Goal: Entertainment & Leisure: Consume media (video, audio)

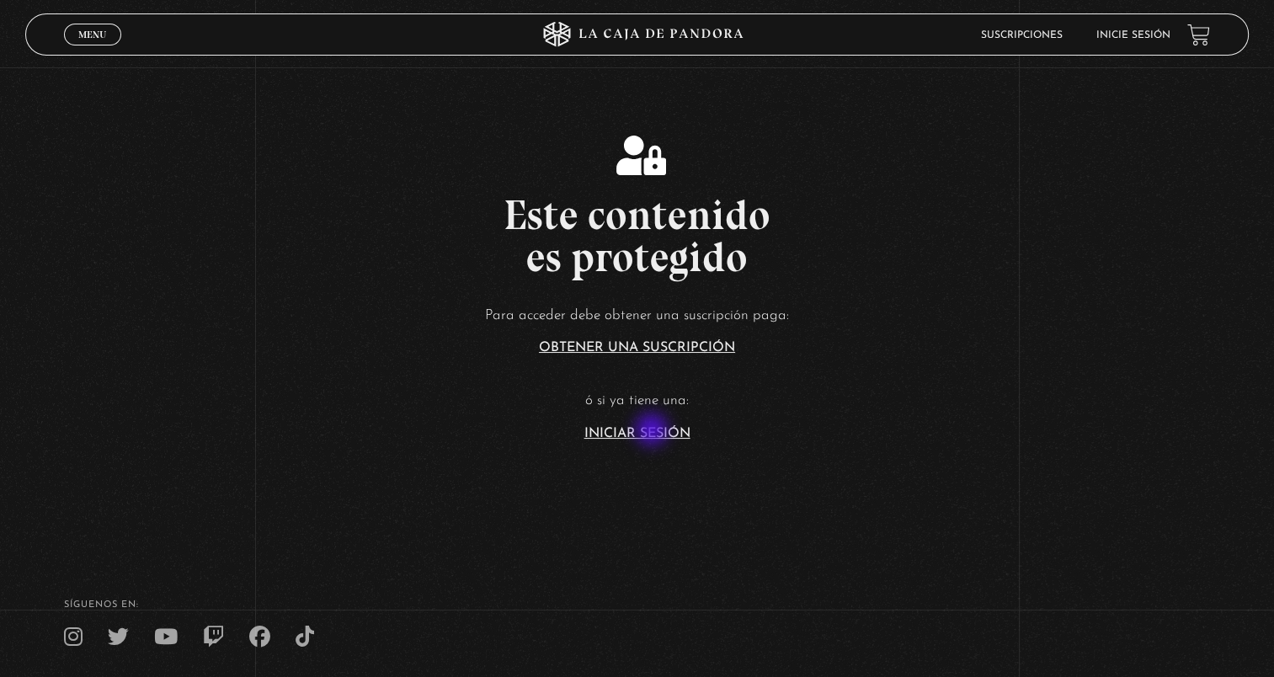
click at [653, 431] on link "Iniciar Sesión" at bounding box center [637, 433] width 106 height 13
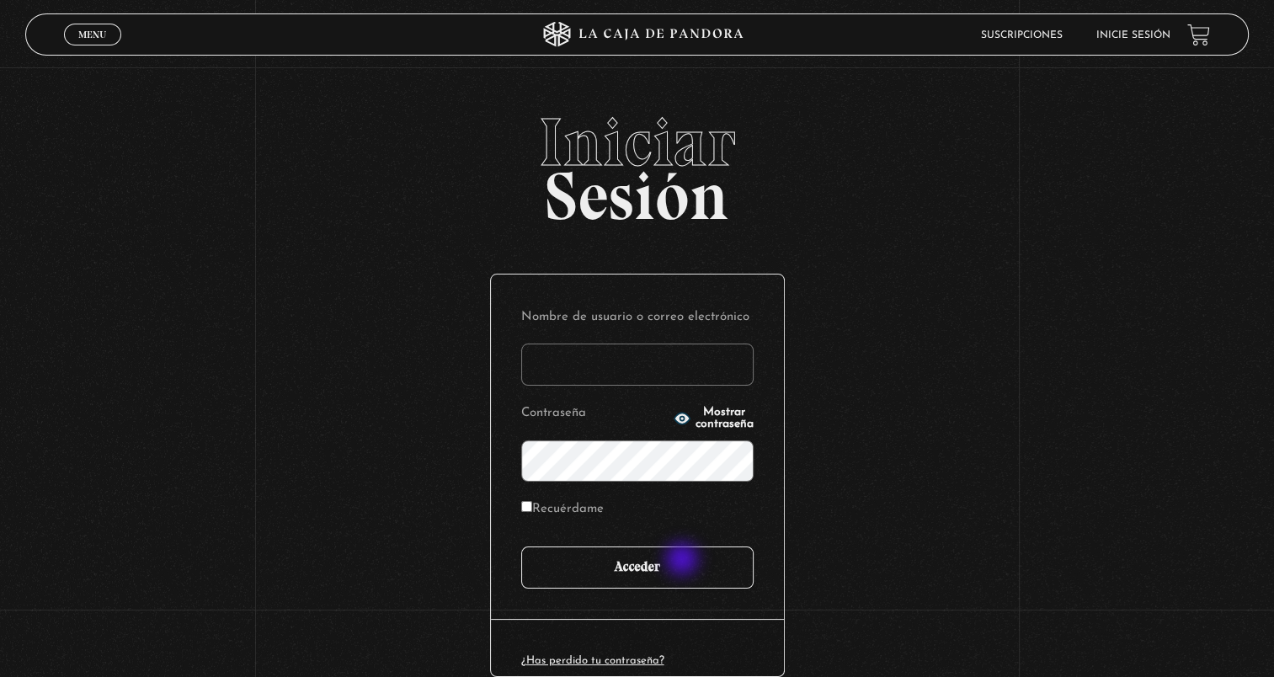
type input "[DOMAIN_NAME][EMAIL_ADDRESS][DOMAIN_NAME]"
click at [684, 561] on input "Acceder" at bounding box center [637, 568] width 232 height 42
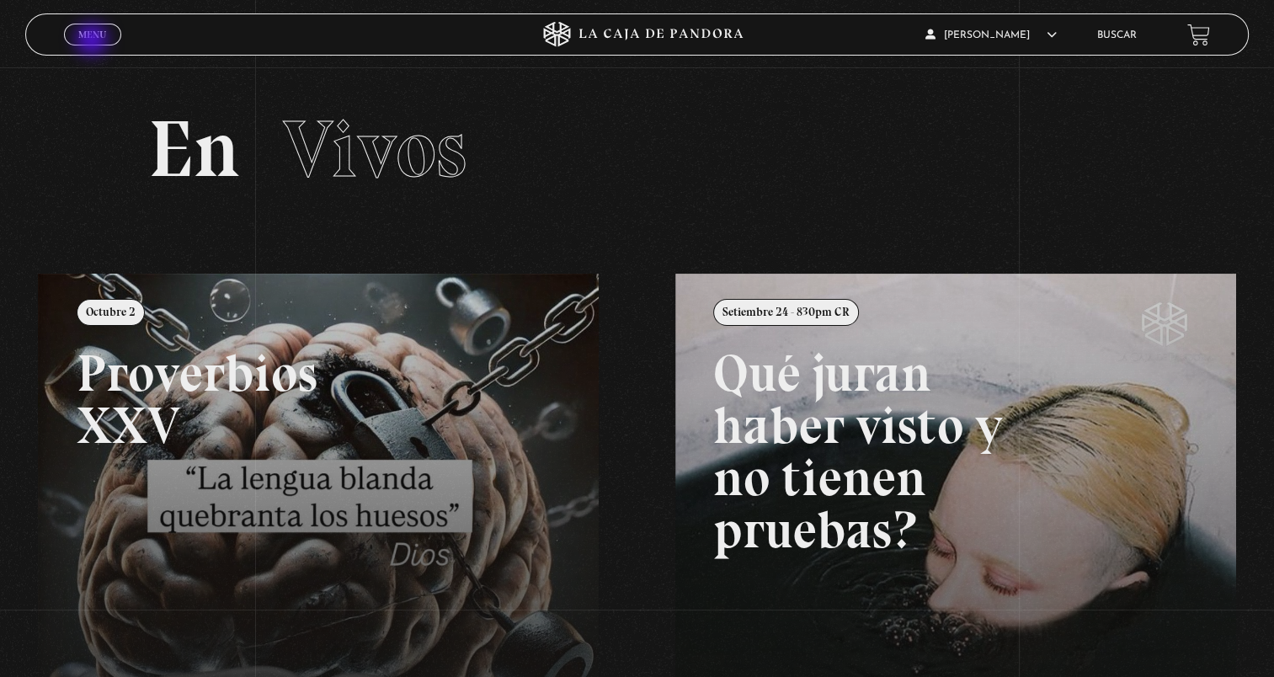
click at [93, 41] on link "Menu Cerrar" at bounding box center [92, 35] width 57 height 22
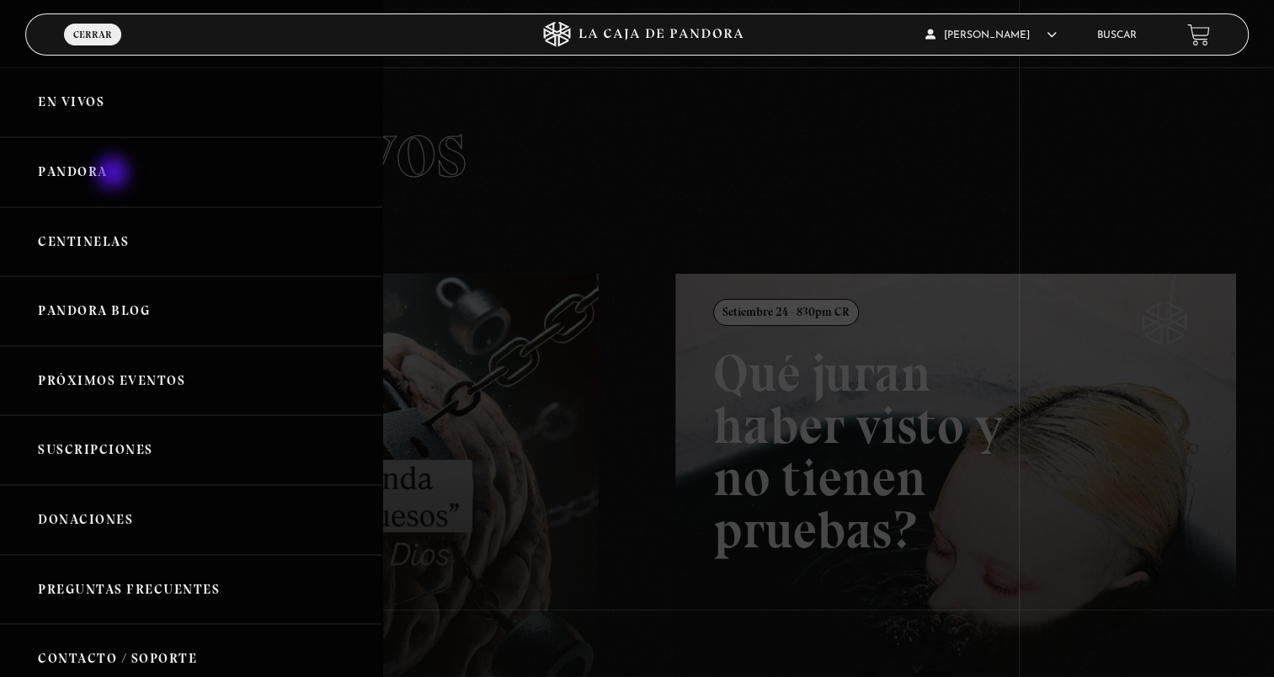
click at [115, 174] on link "Pandora" at bounding box center [191, 172] width 382 height 70
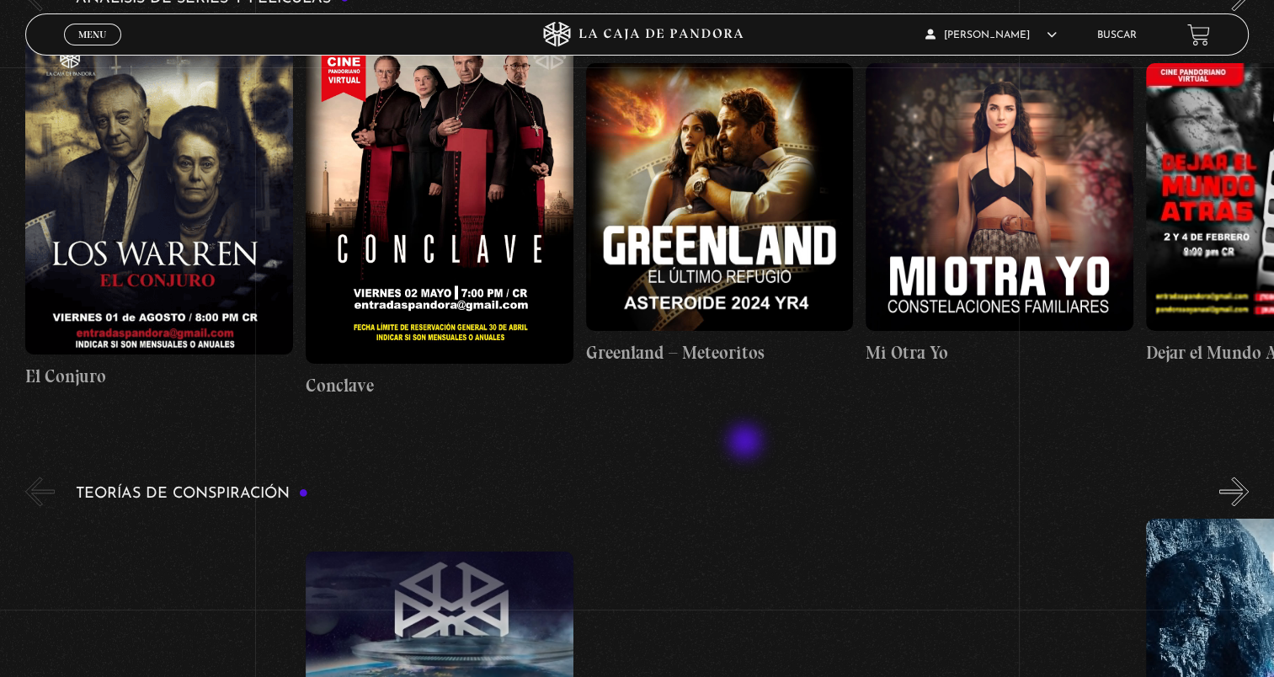
scroll to position [2358, 0]
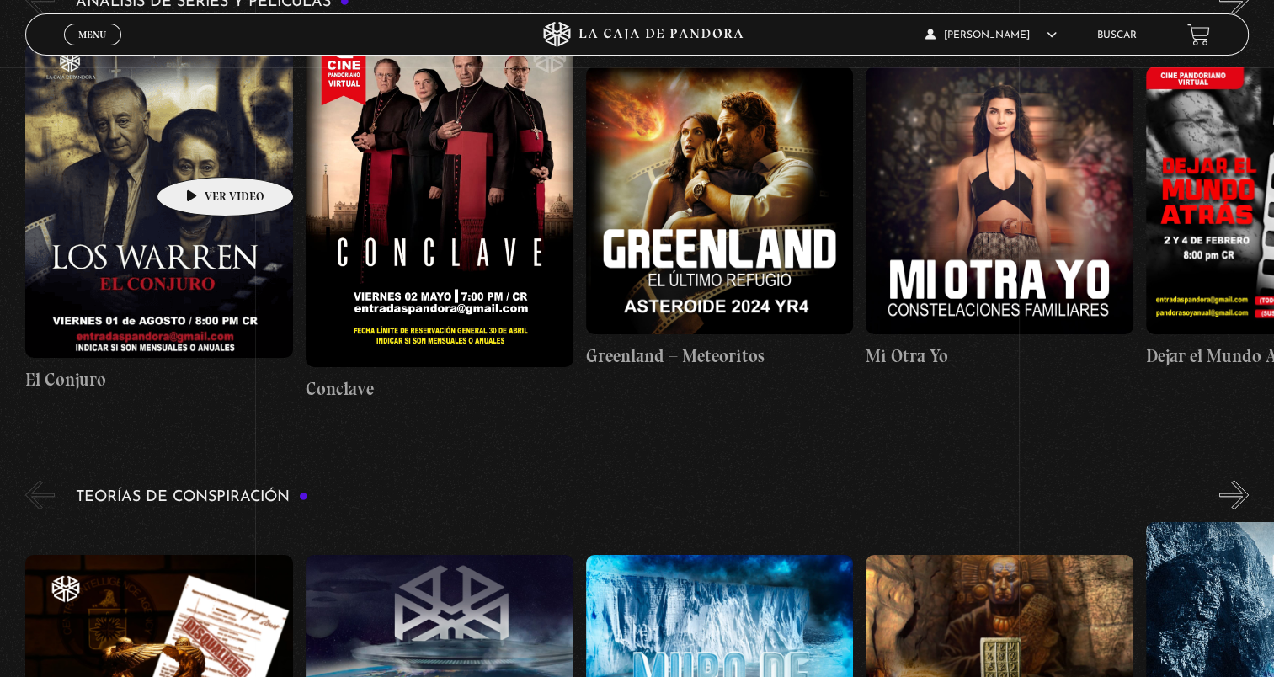
click at [199, 152] on figure at bounding box center [159, 200] width 268 height 315
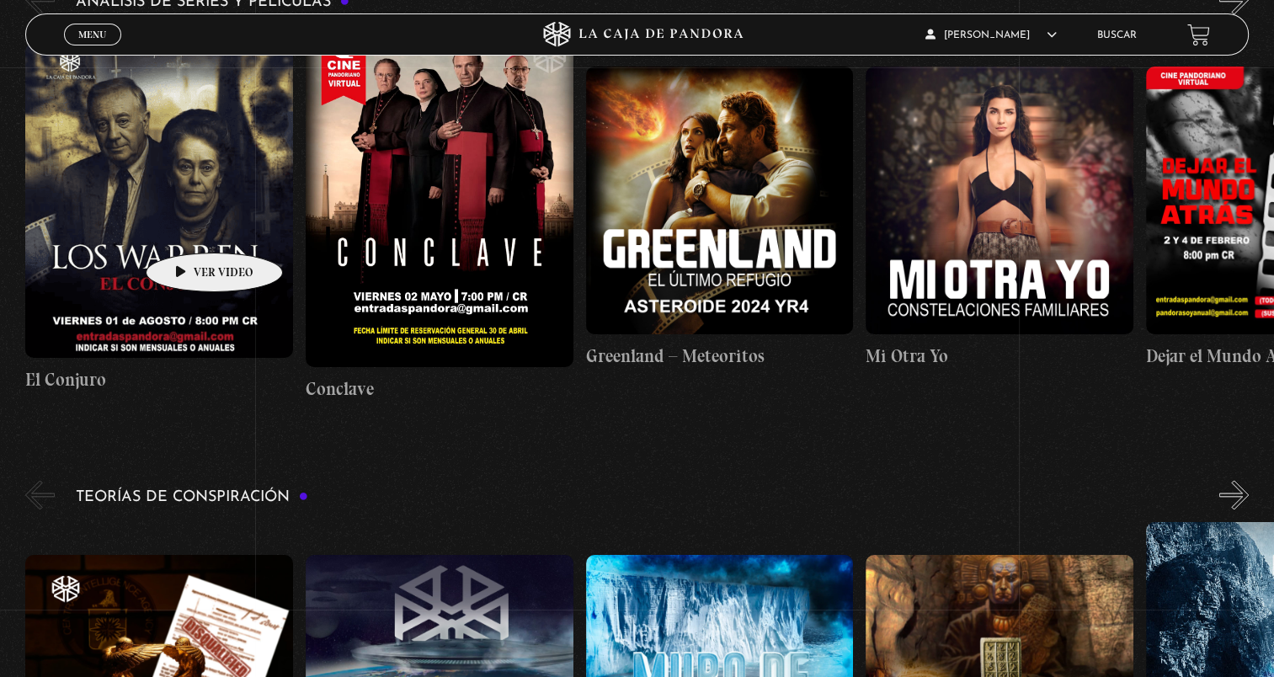
click at [188, 227] on figure at bounding box center [159, 200] width 268 height 315
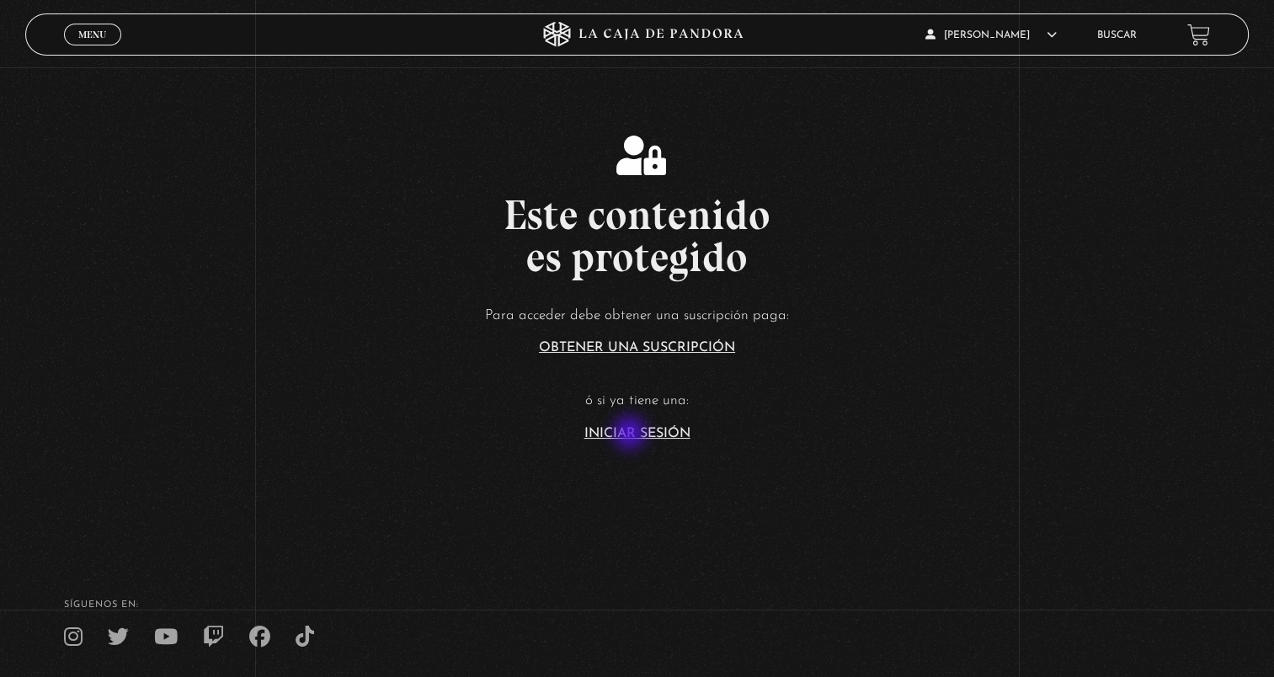
click at [632, 435] on link "Iniciar Sesión" at bounding box center [637, 433] width 106 height 13
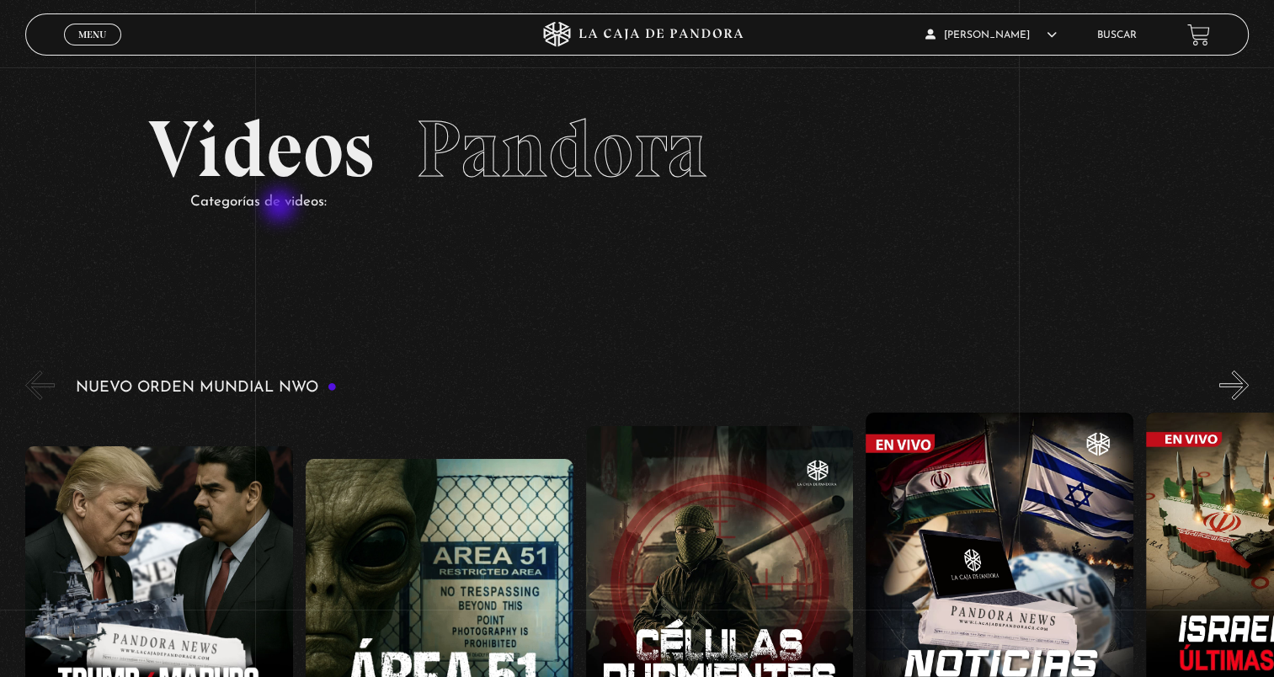
click at [281, 207] on p "Categorías de videos:" at bounding box center [658, 202] width 936 height 26
click at [40, 387] on button "«" at bounding box center [39, 385] width 29 height 29
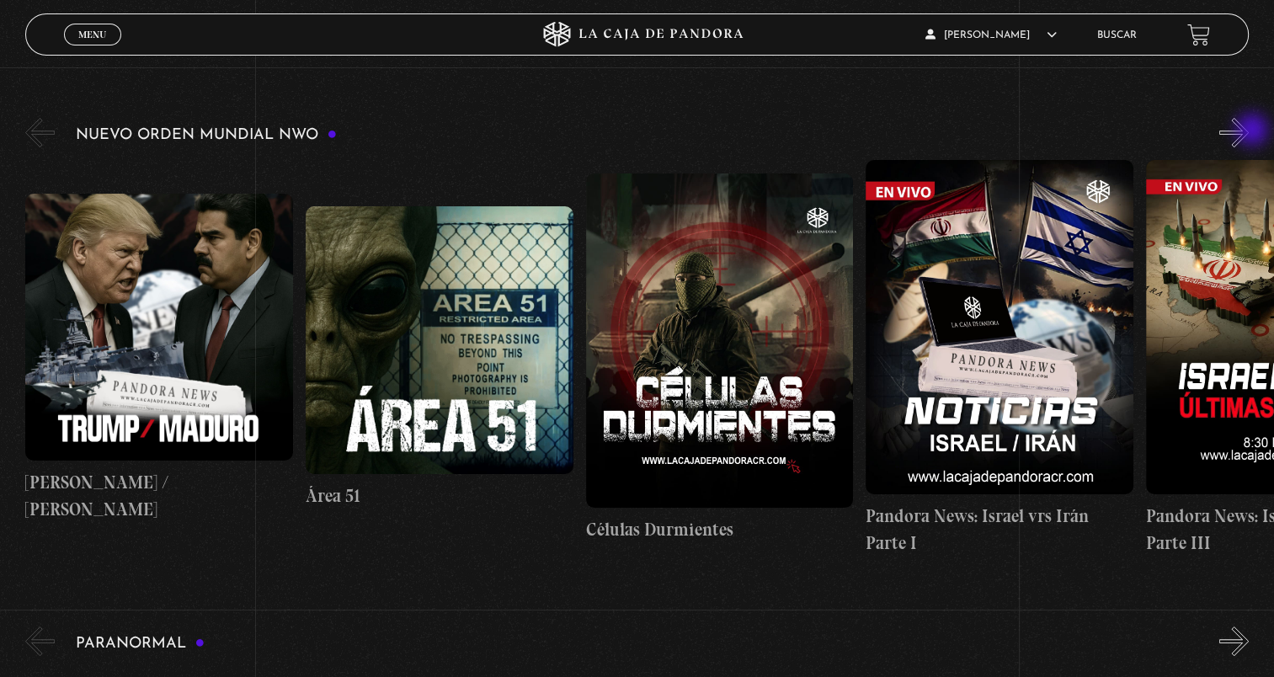
click at [1249, 131] on button "»" at bounding box center [1233, 132] width 29 height 29
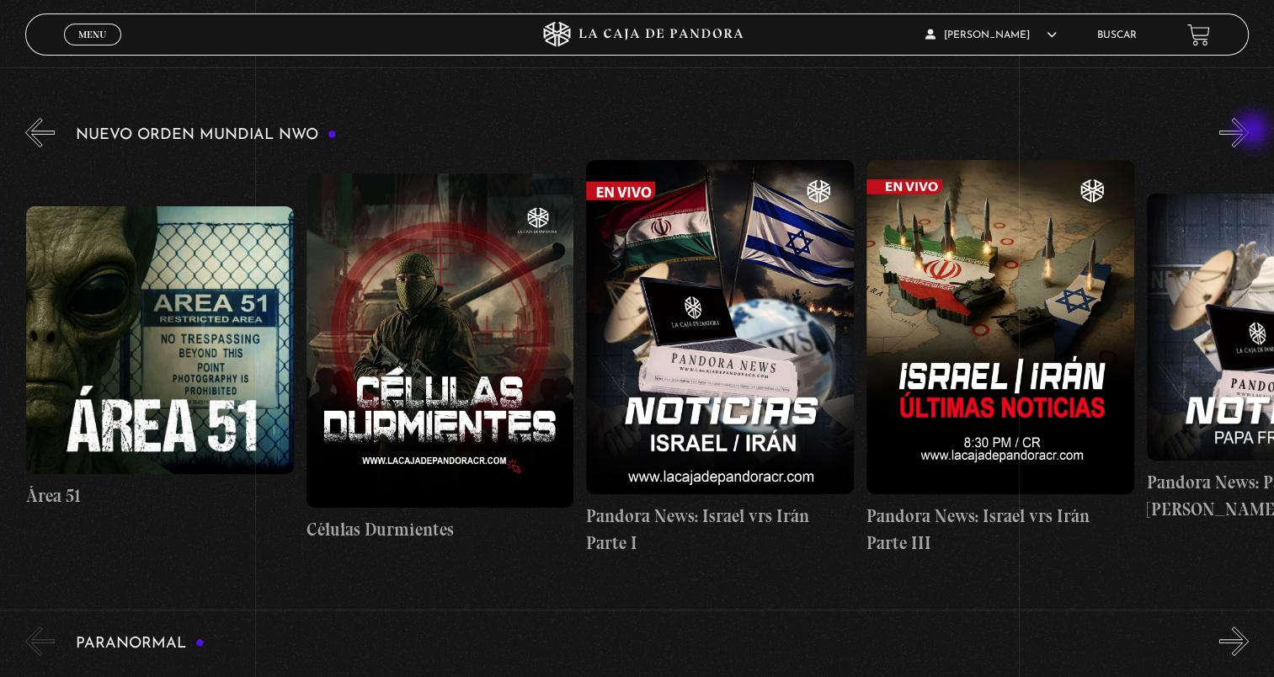
click at [1249, 131] on button "»" at bounding box center [1233, 132] width 29 height 29
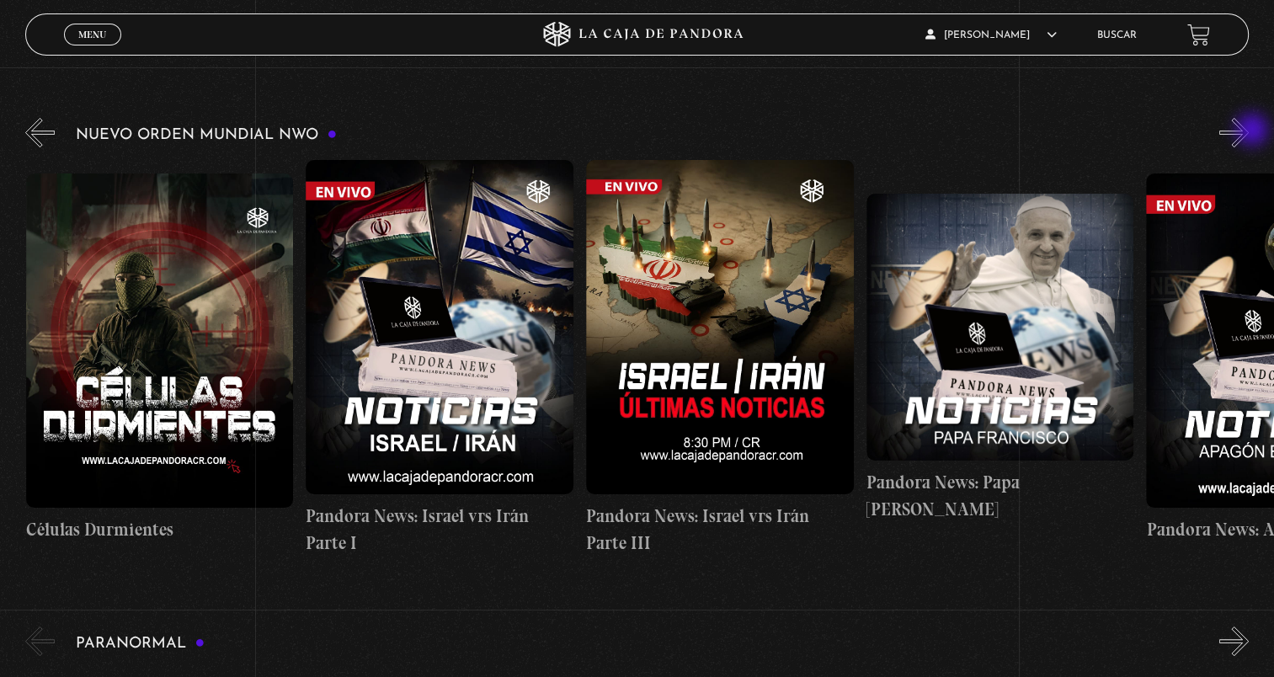
click at [1249, 131] on button "»" at bounding box center [1233, 132] width 29 height 29
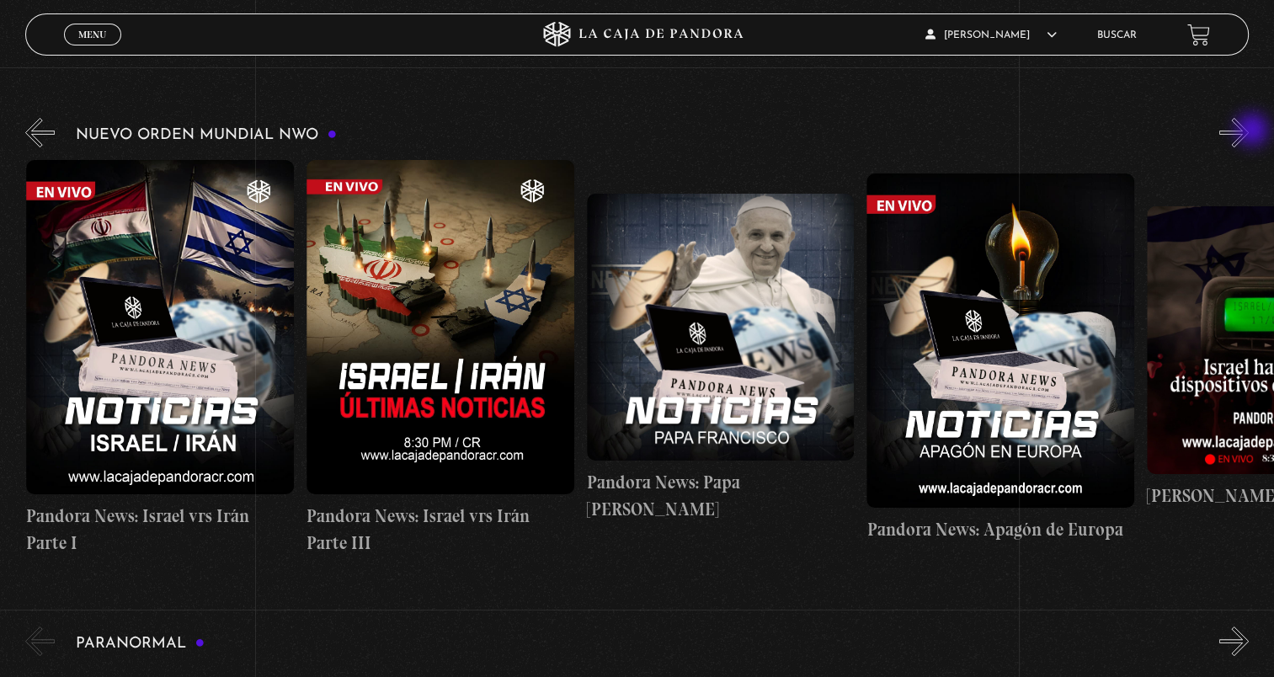
click at [1249, 131] on button "»" at bounding box center [1233, 132] width 29 height 29
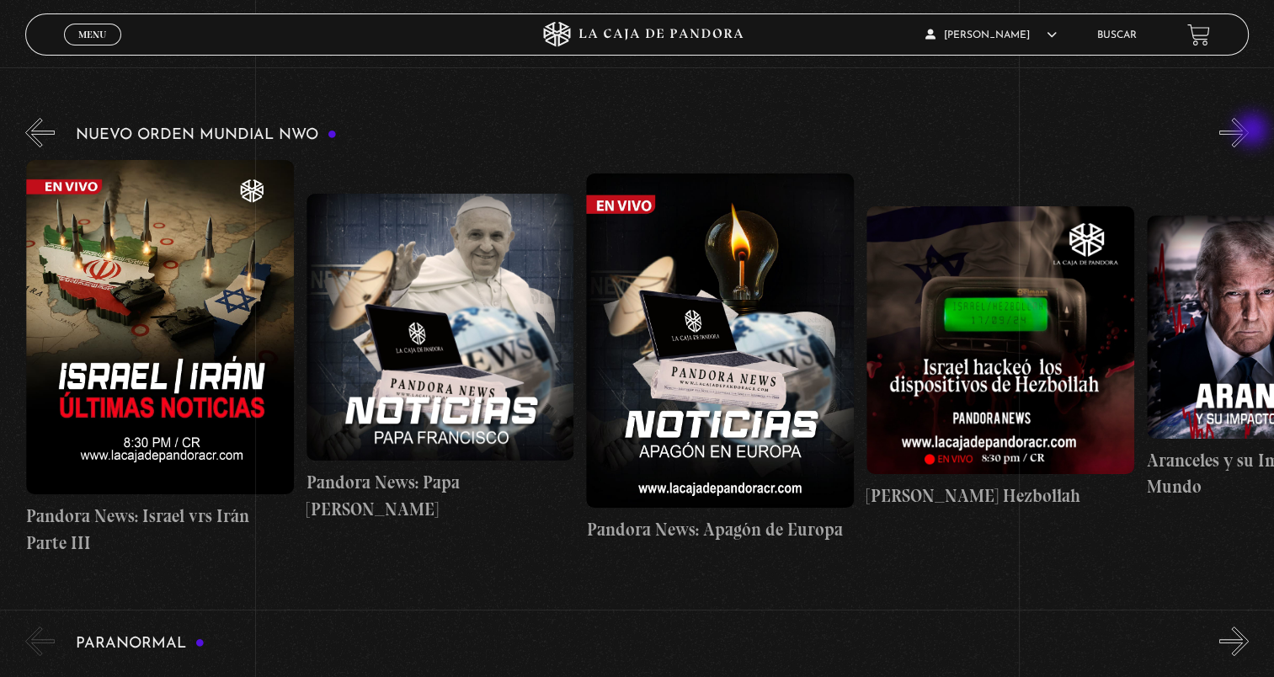
click at [1249, 131] on button "»" at bounding box center [1233, 132] width 29 height 29
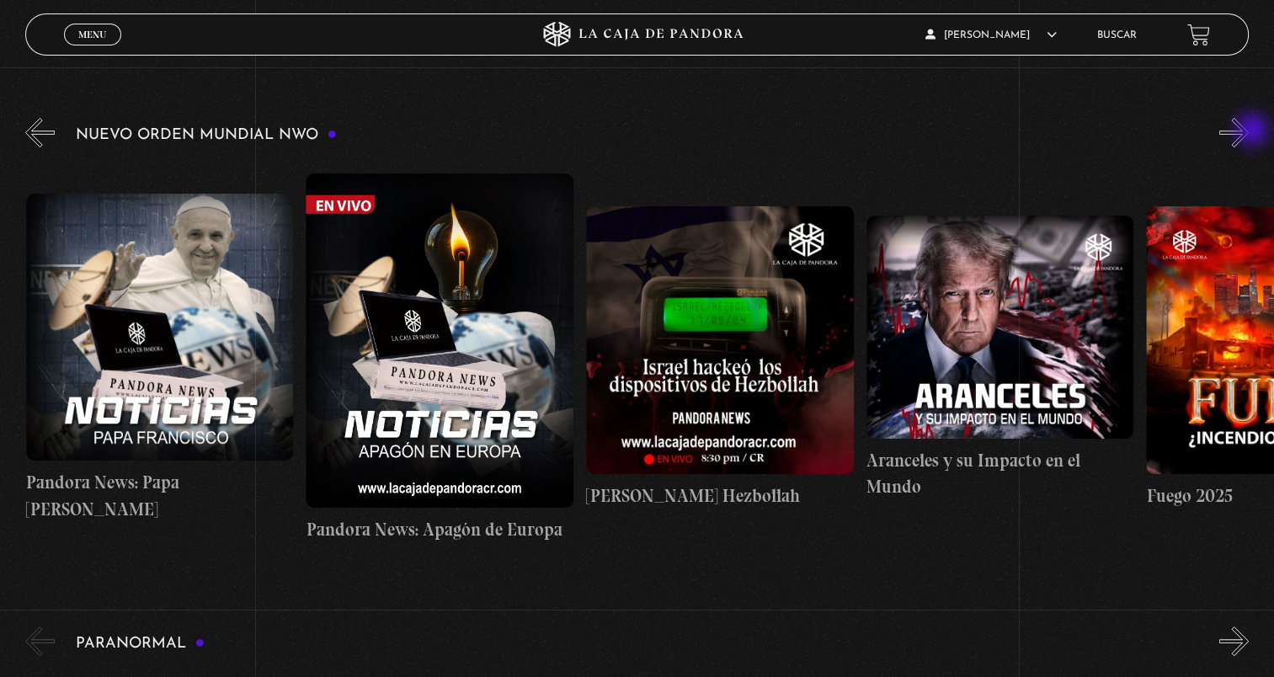
click at [1249, 131] on button "»" at bounding box center [1233, 132] width 29 height 29
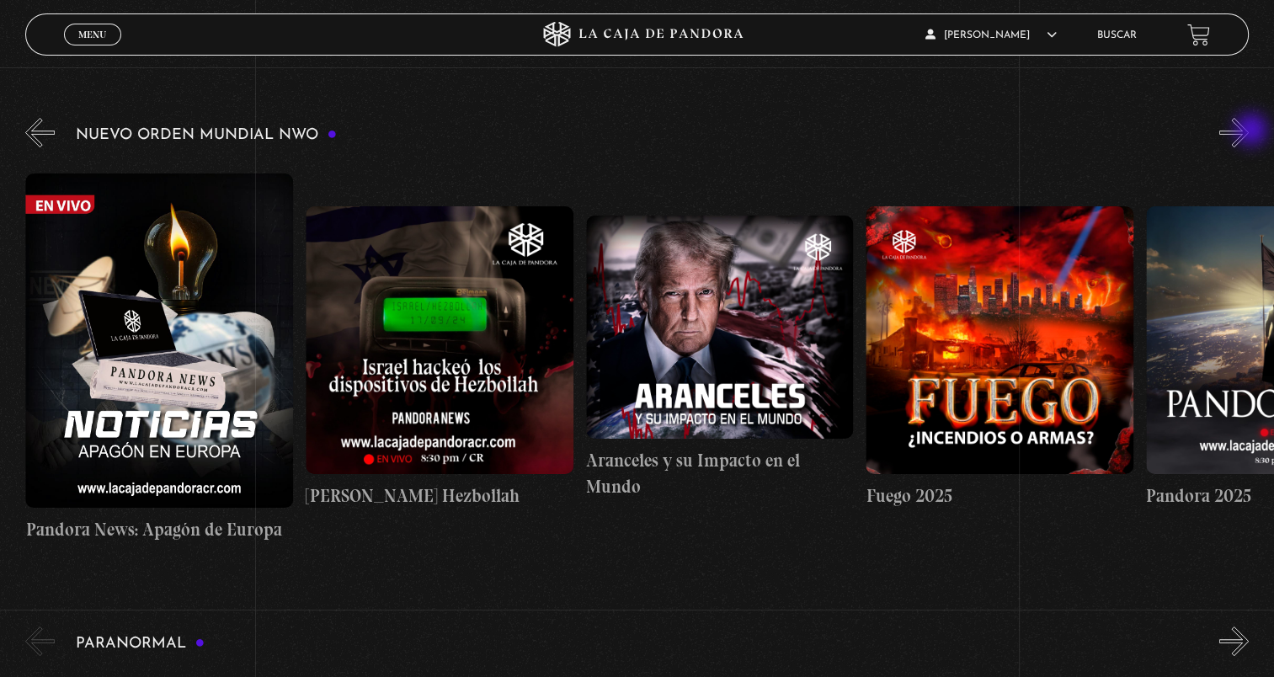
click at [1249, 131] on button "»" at bounding box center [1233, 132] width 29 height 29
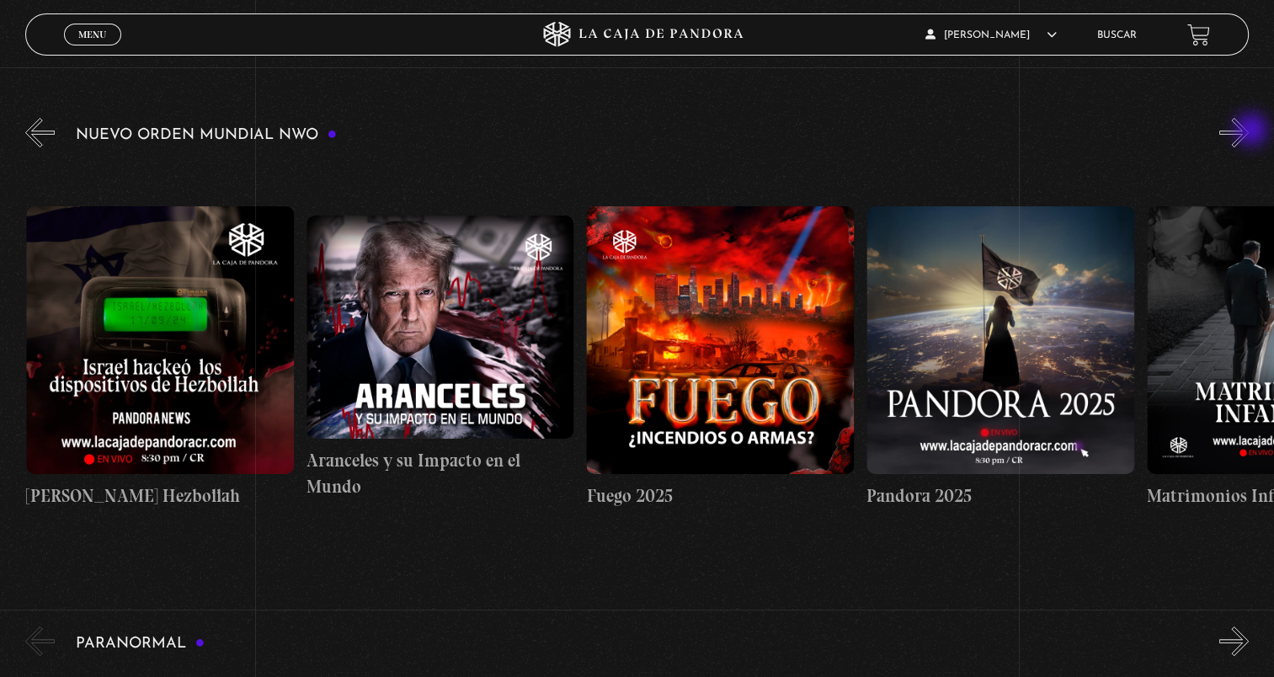
click at [1249, 131] on button "»" at bounding box center [1233, 132] width 29 height 29
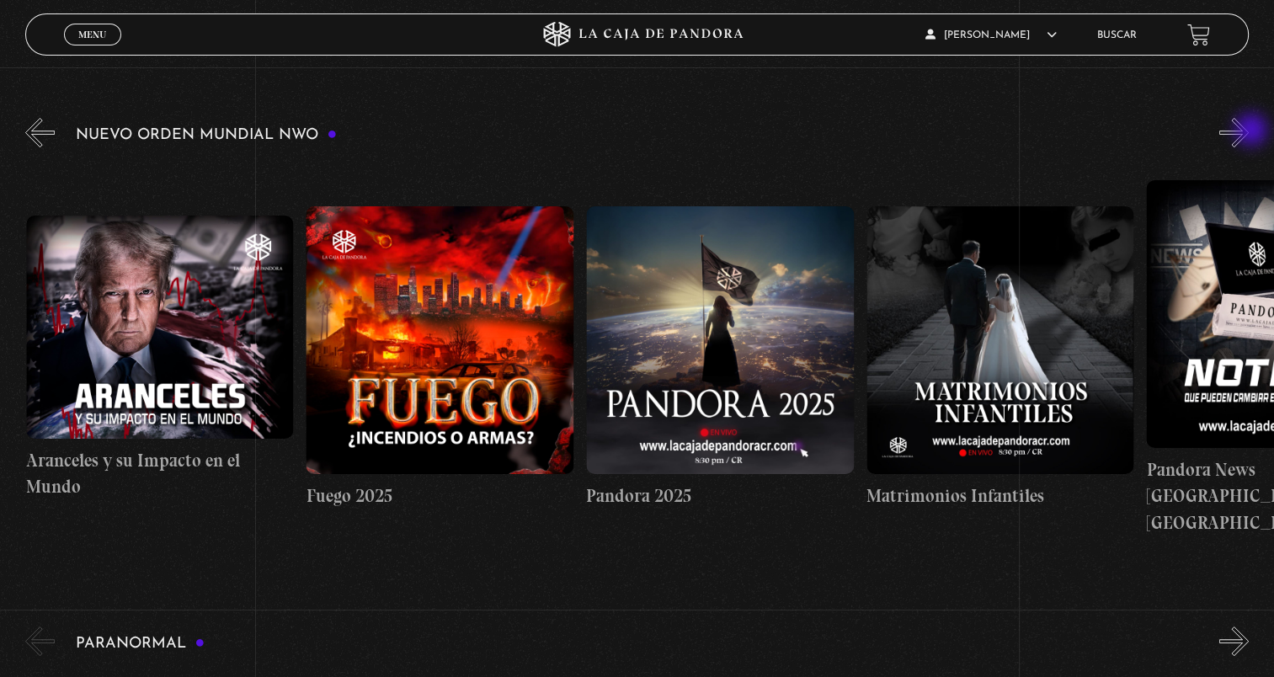
click at [1249, 131] on button "»" at bounding box center [1233, 132] width 29 height 29
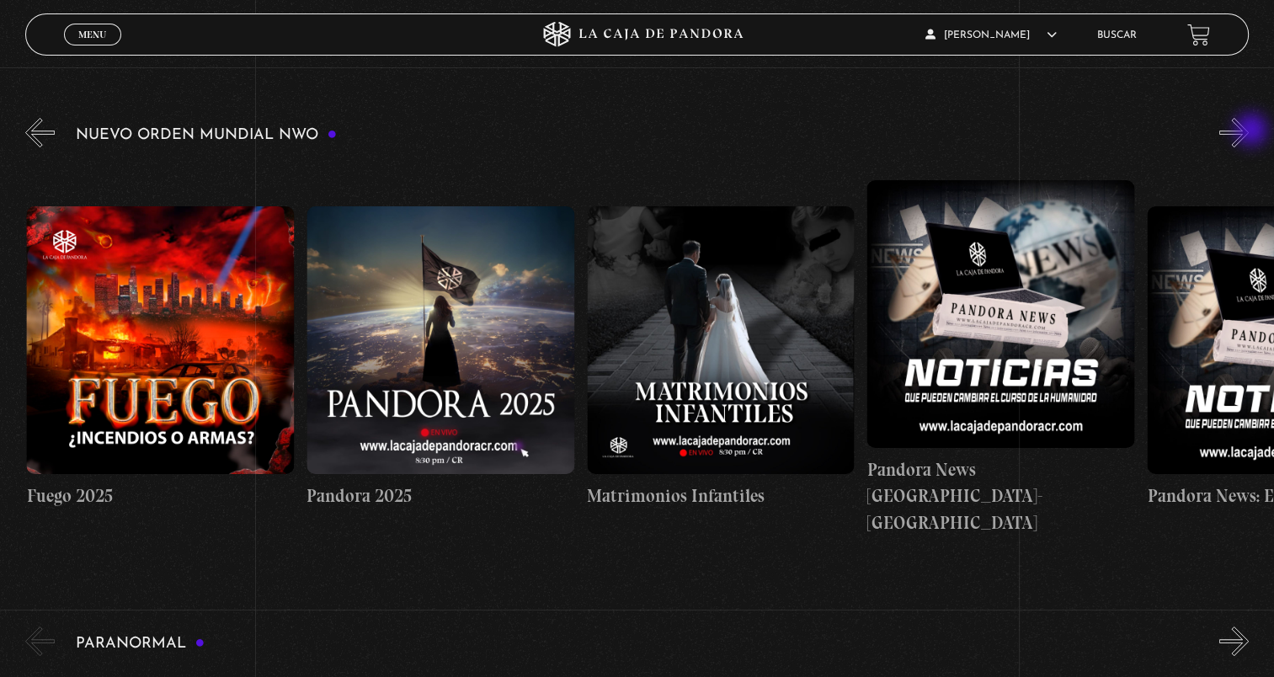
click at [1249, 131] on button "»" at bounding box center [1233, 132] width 29 height 29
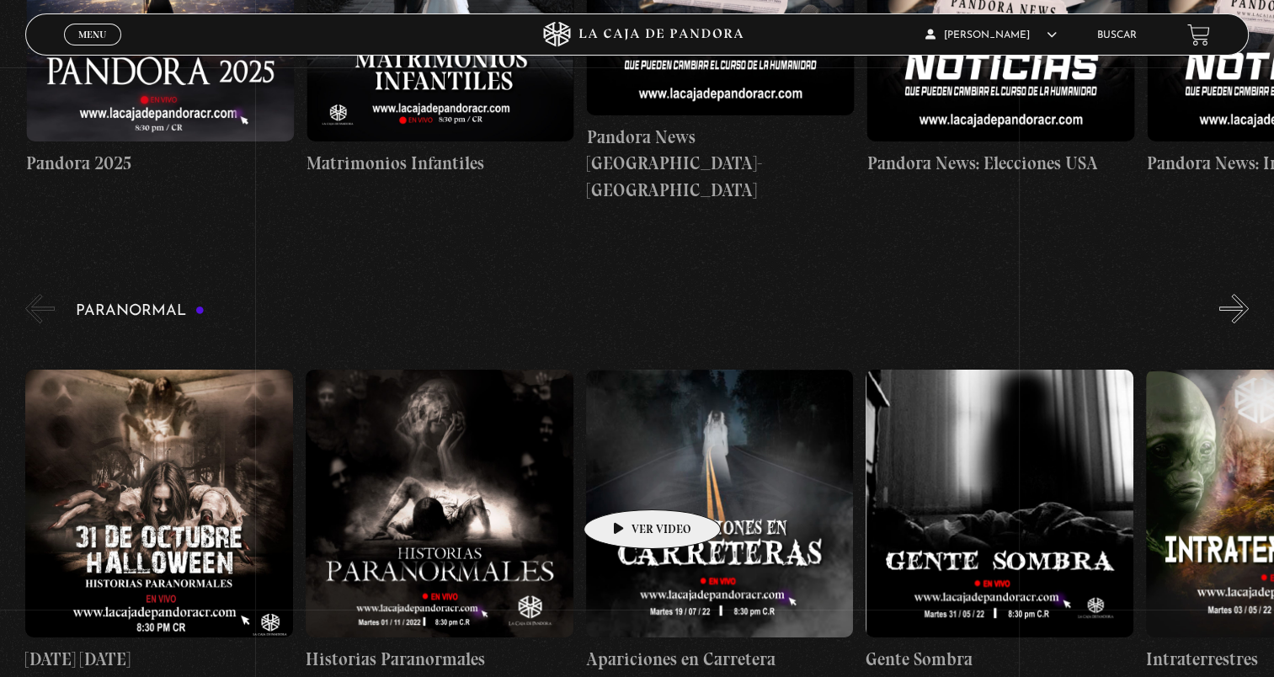
scroll to position [589, 0]
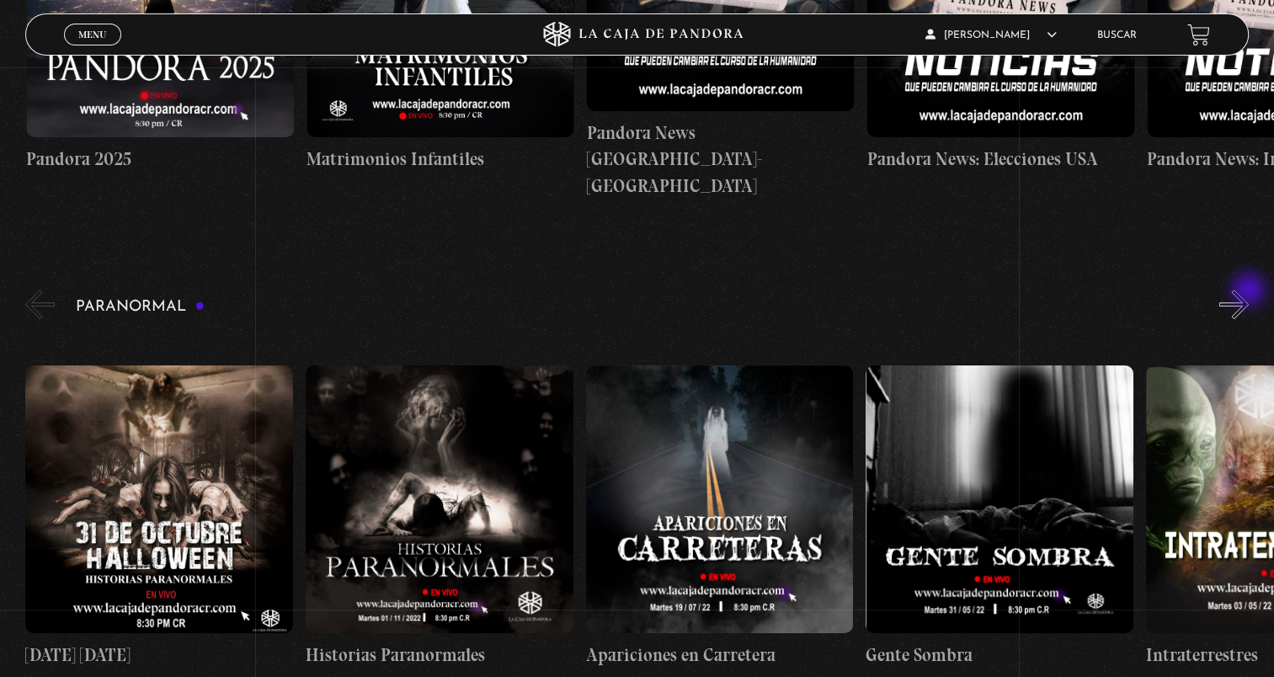
click at [1249, 291] on button "»" at bounding box center [1233, 304] width 29 height 29
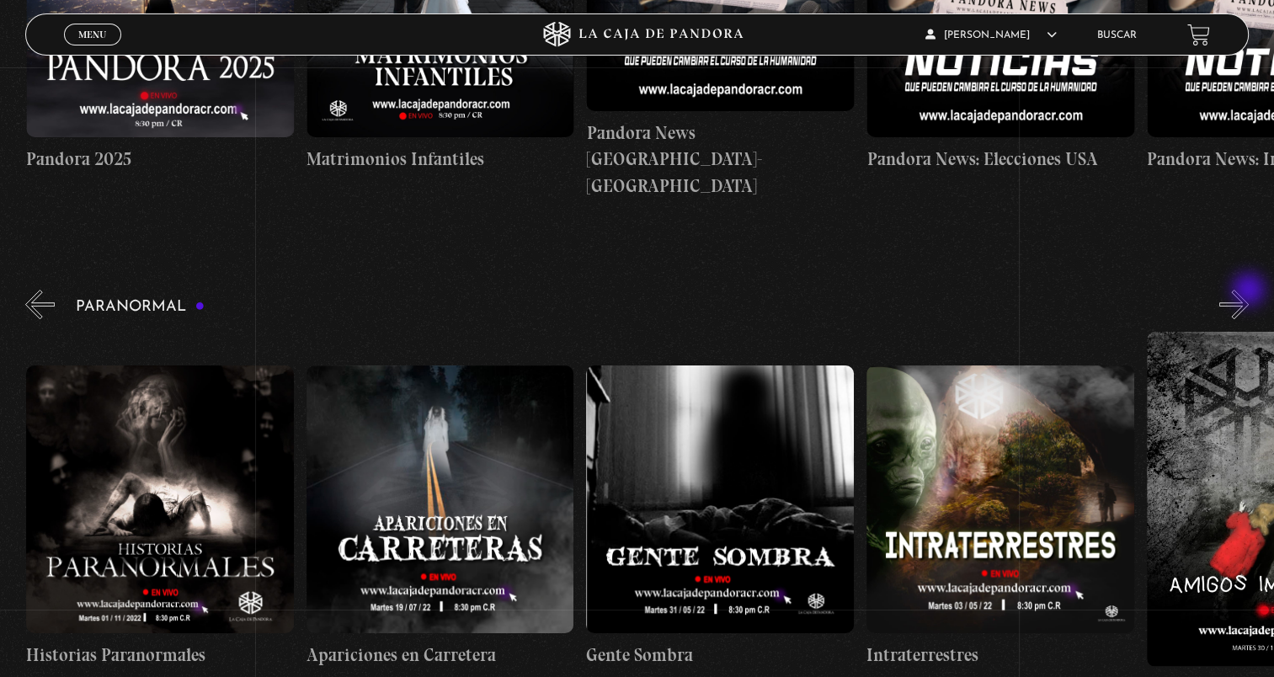
click at [1249, 291] on button "»" at bounding box center [1233, 304] width 29 height 29
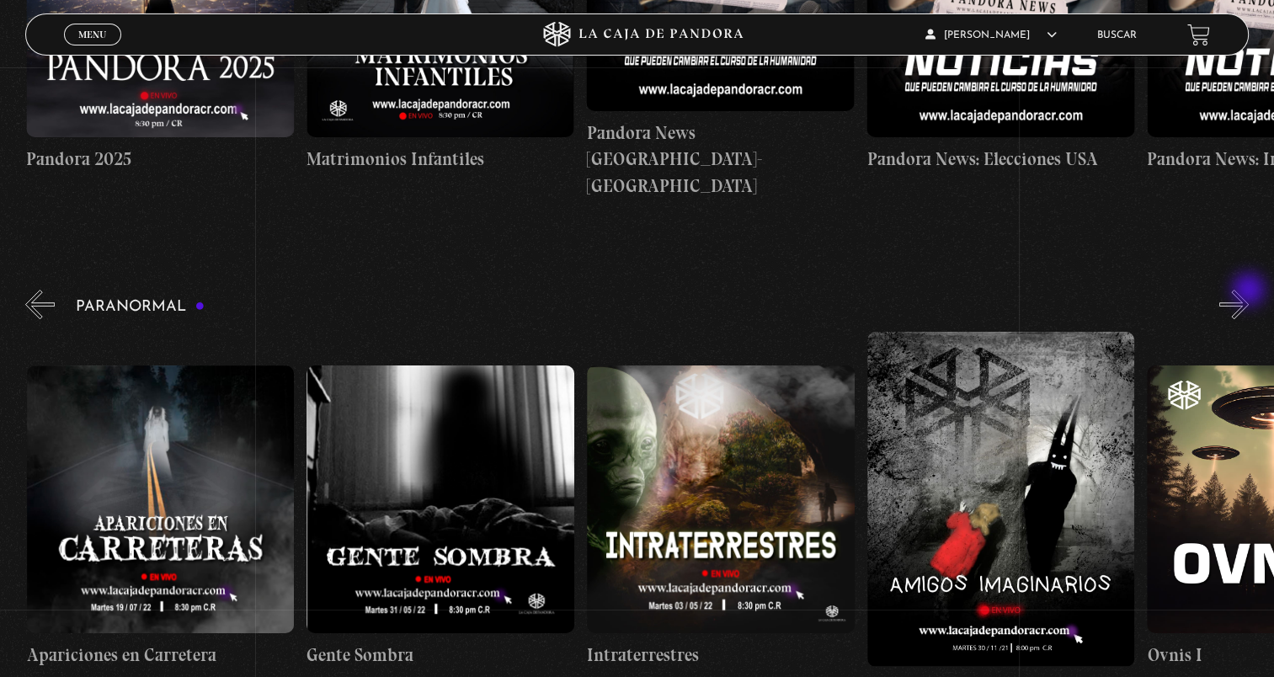
click at [1249, 291] on button "»" at bounding box center [1233, 304] width 29 height 29
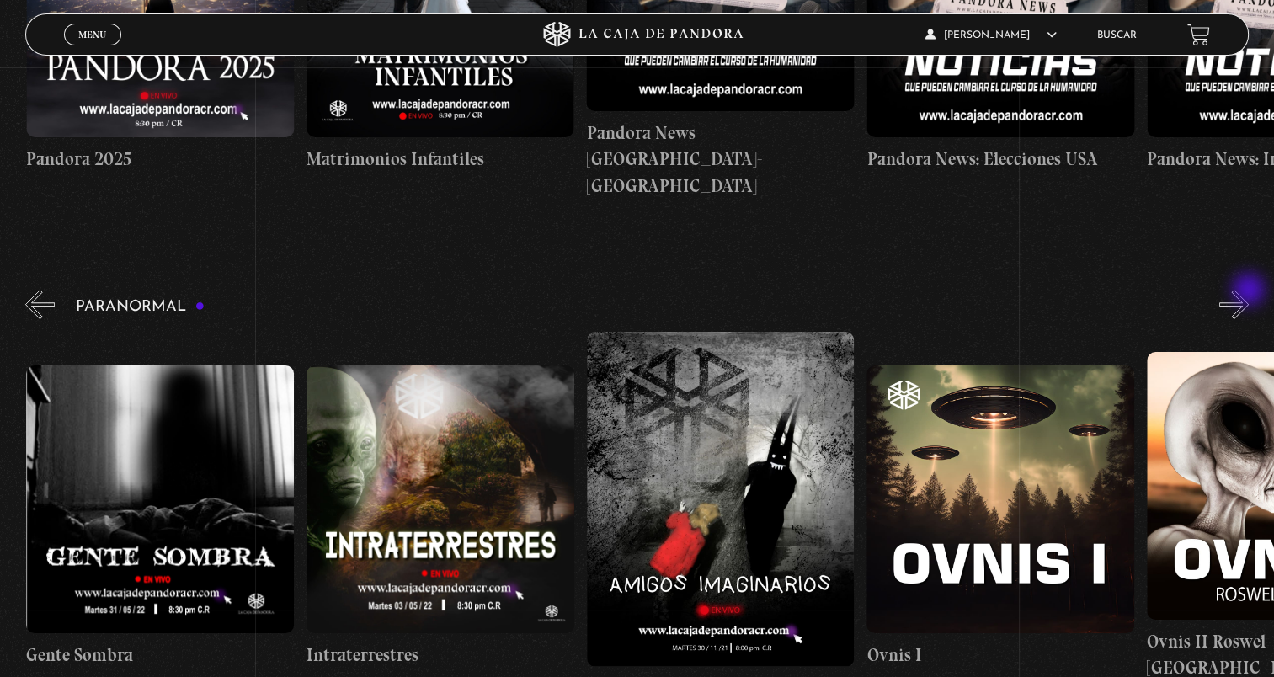
click at [1249, 291] on button "»" at bounding box center [1233, 304] width 29 height 29
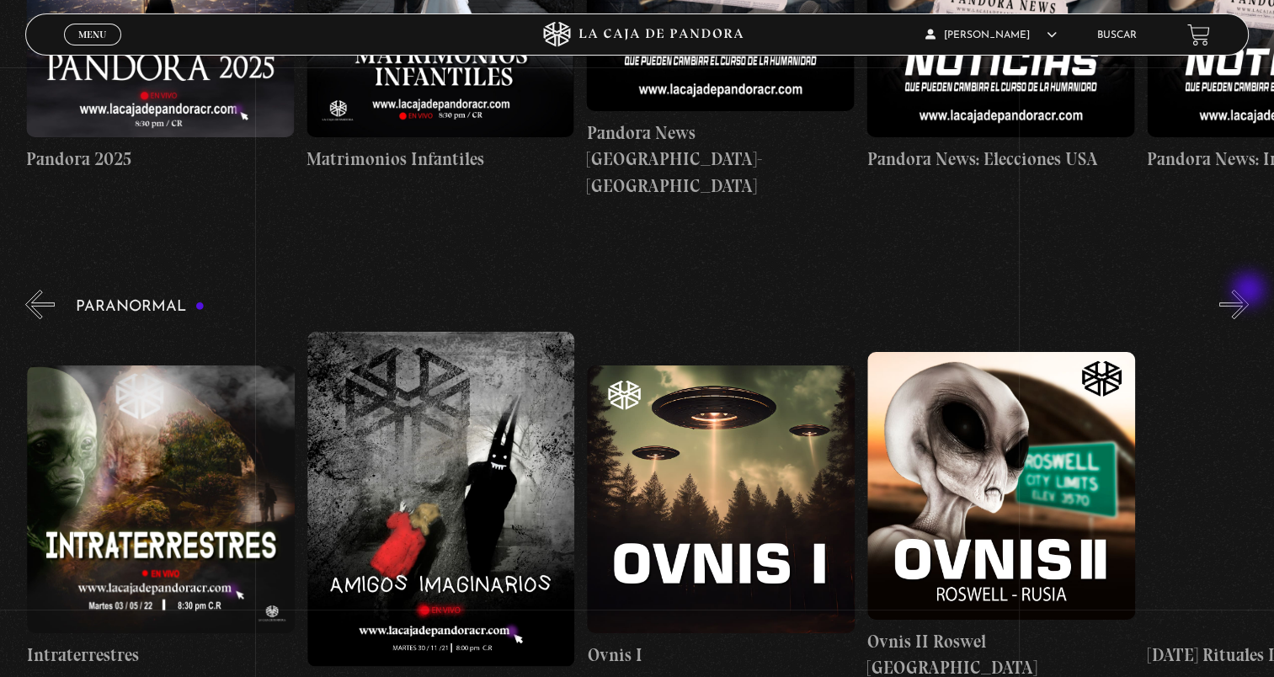
click at [1249, 291] on button "»" at bounding box center [1233, 304] width 29 height 29
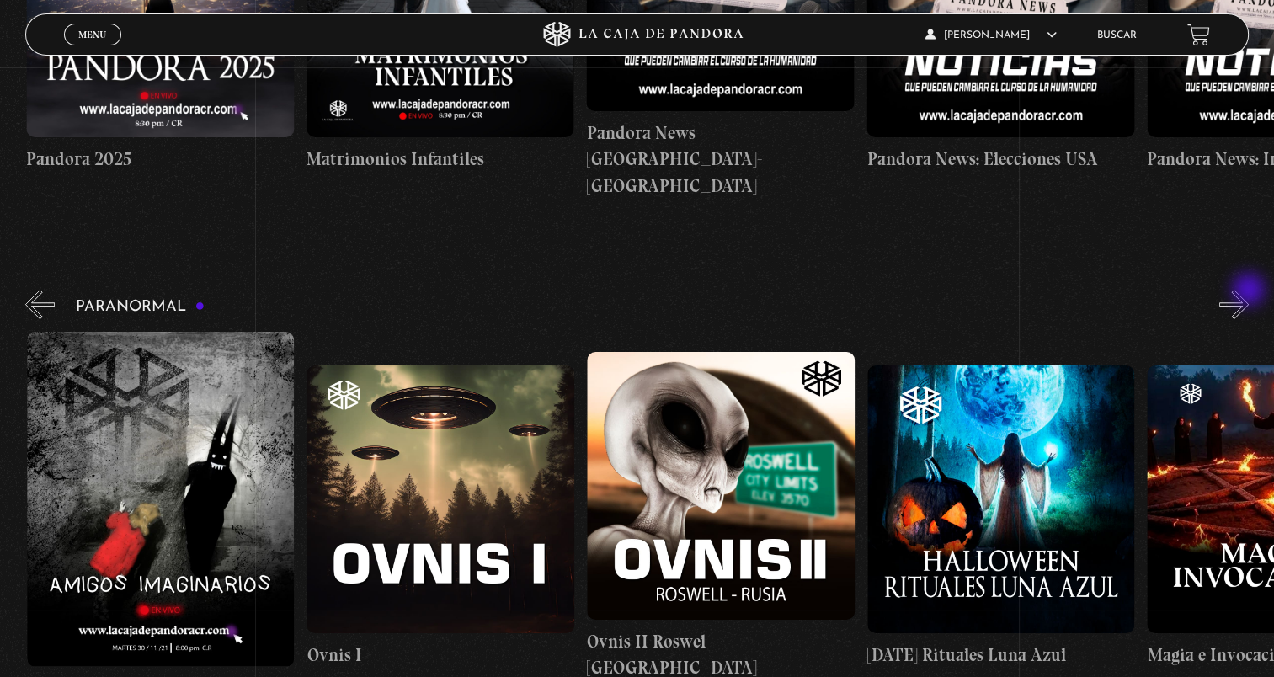
scroll to position [0, 1400]
click at [1249, 291] on button "»" at bounding box center [1233, 304] width 29 height 29
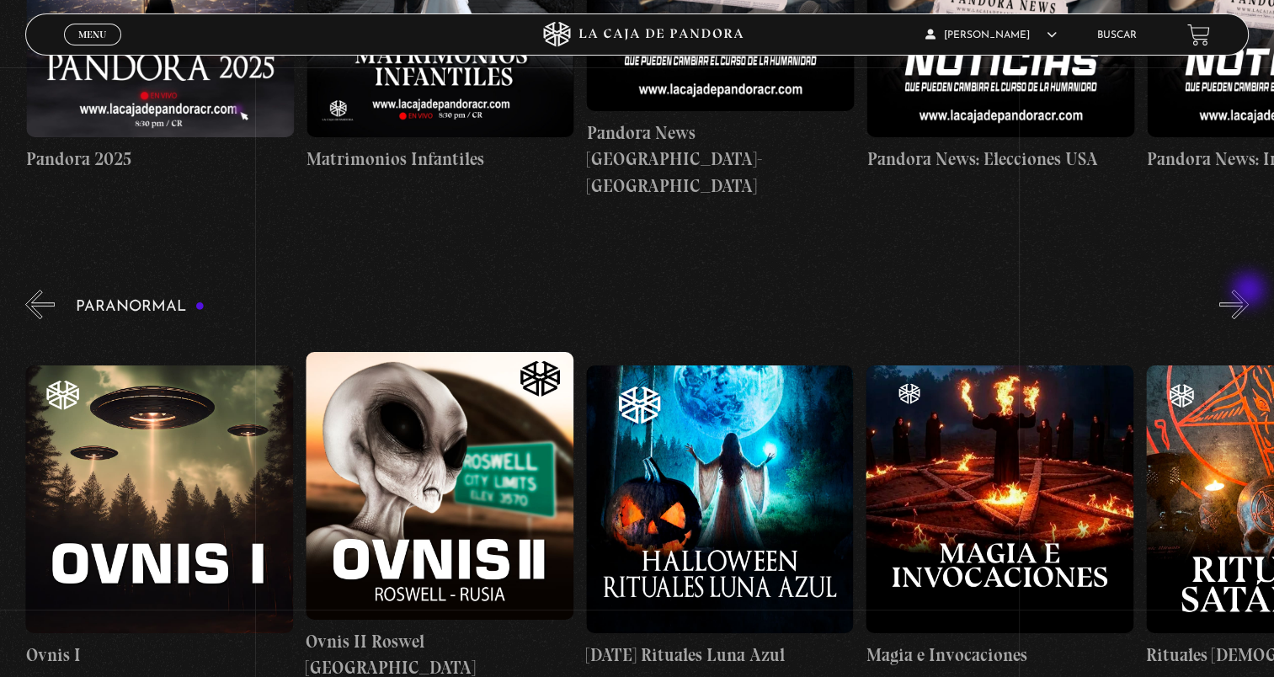
click at [1249, 291] on button "»" at bounding box center [1233, 304] width 29 height 29
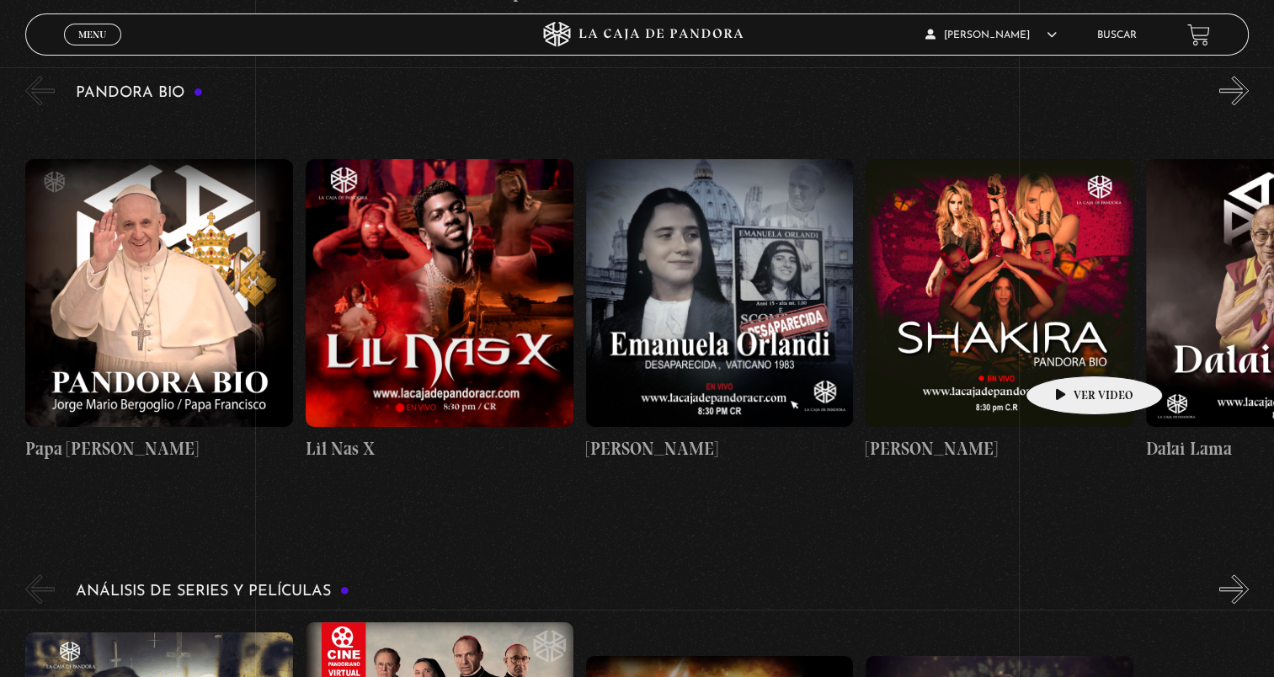
scroll to position [2105, 0]
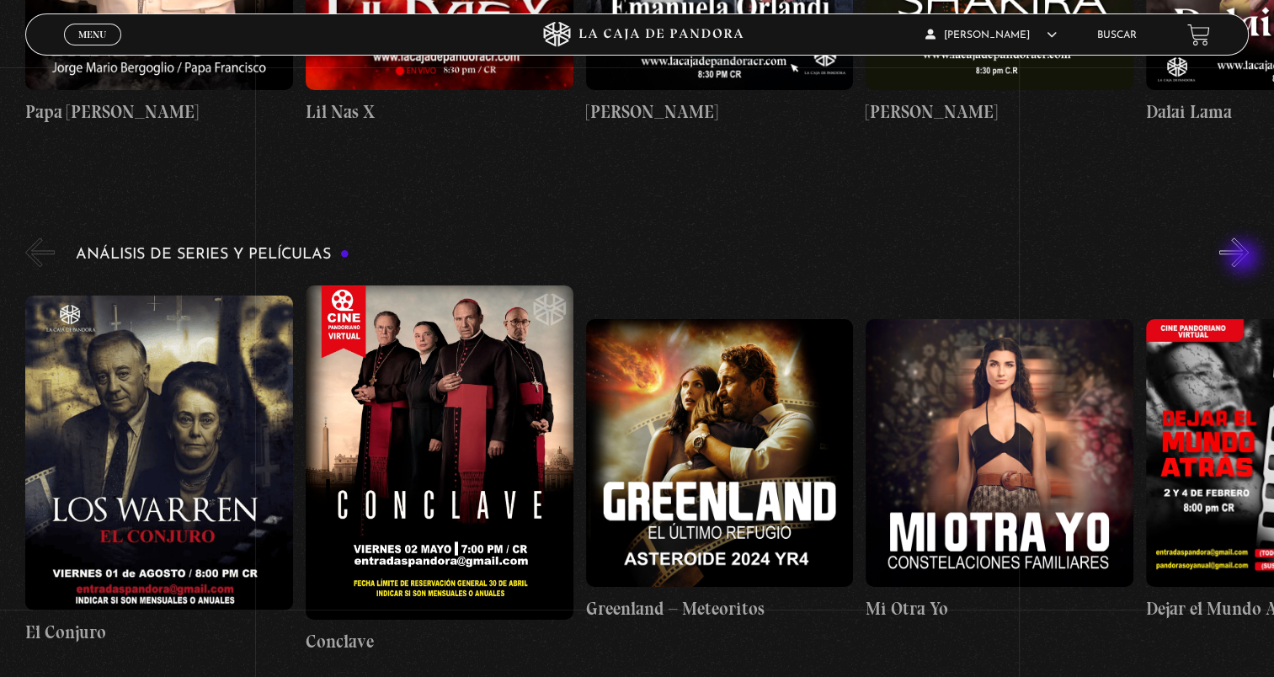
click at [1245, 259] on button "»" at bounding box center [1233, 251] width 29 height 29
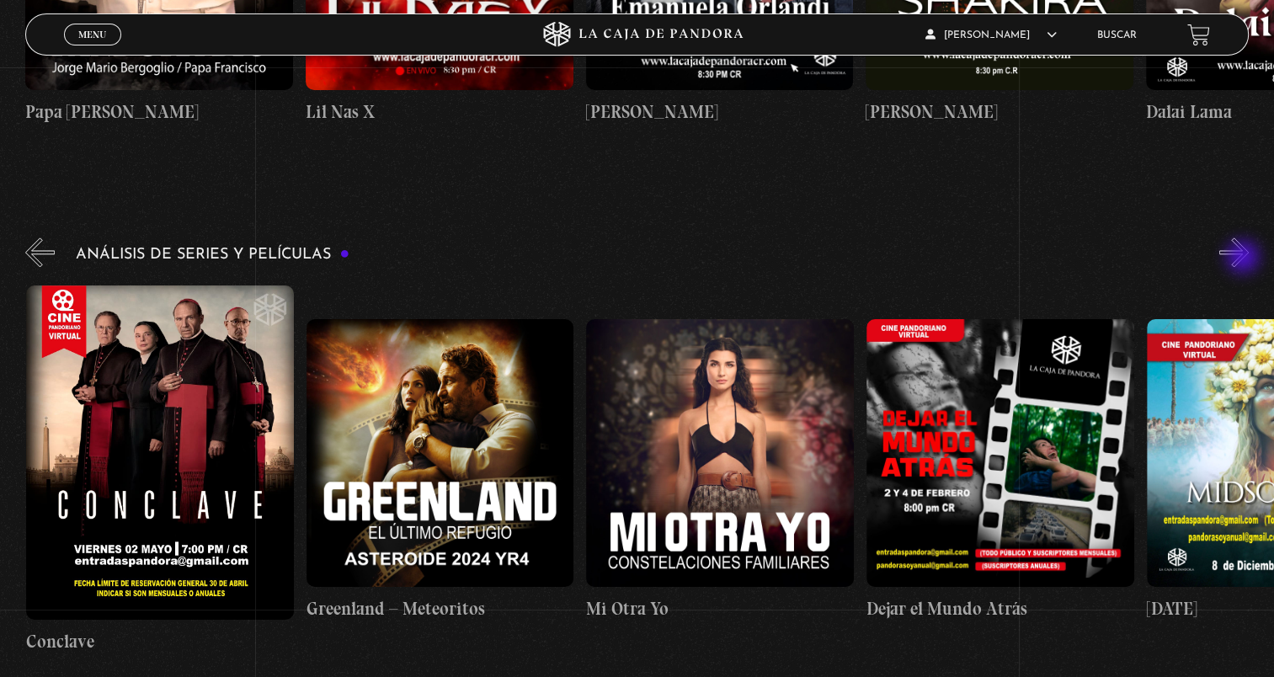
click at [1245, 259] on button "»" at bounding box center [1233, 251] width 29 height 29
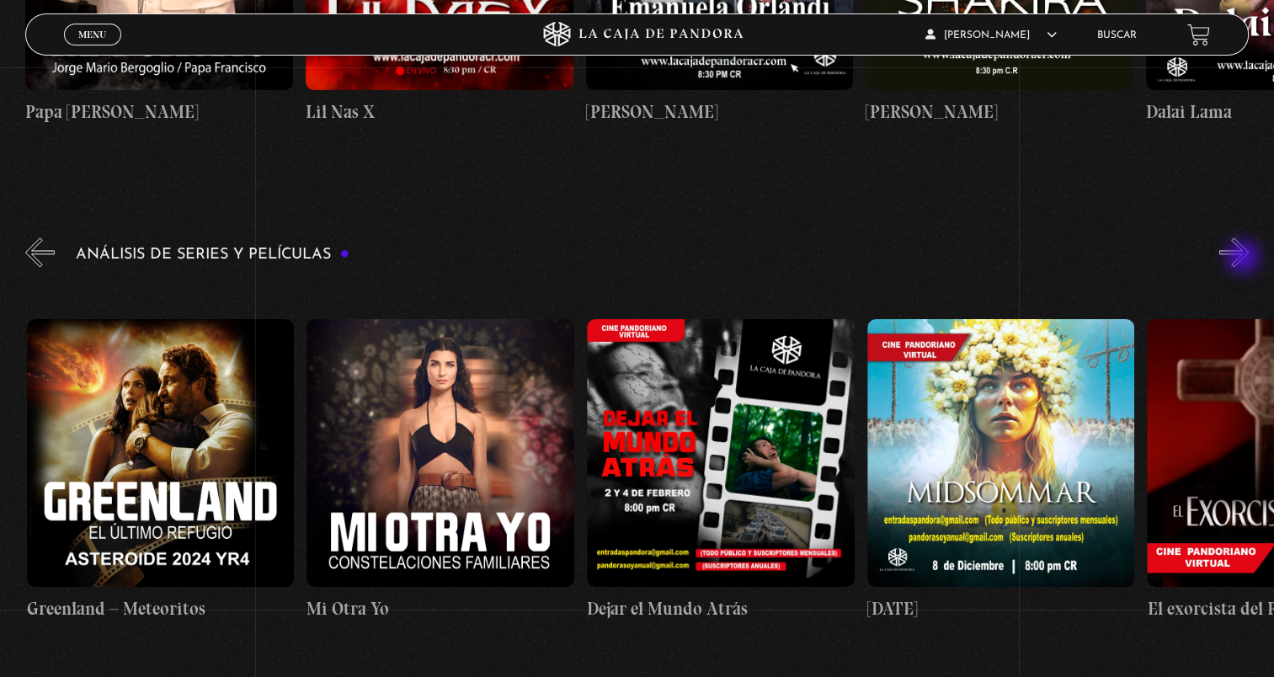
click at [1245, 259] on button "»" at bounding box center [1233, 251] width 29 height 29
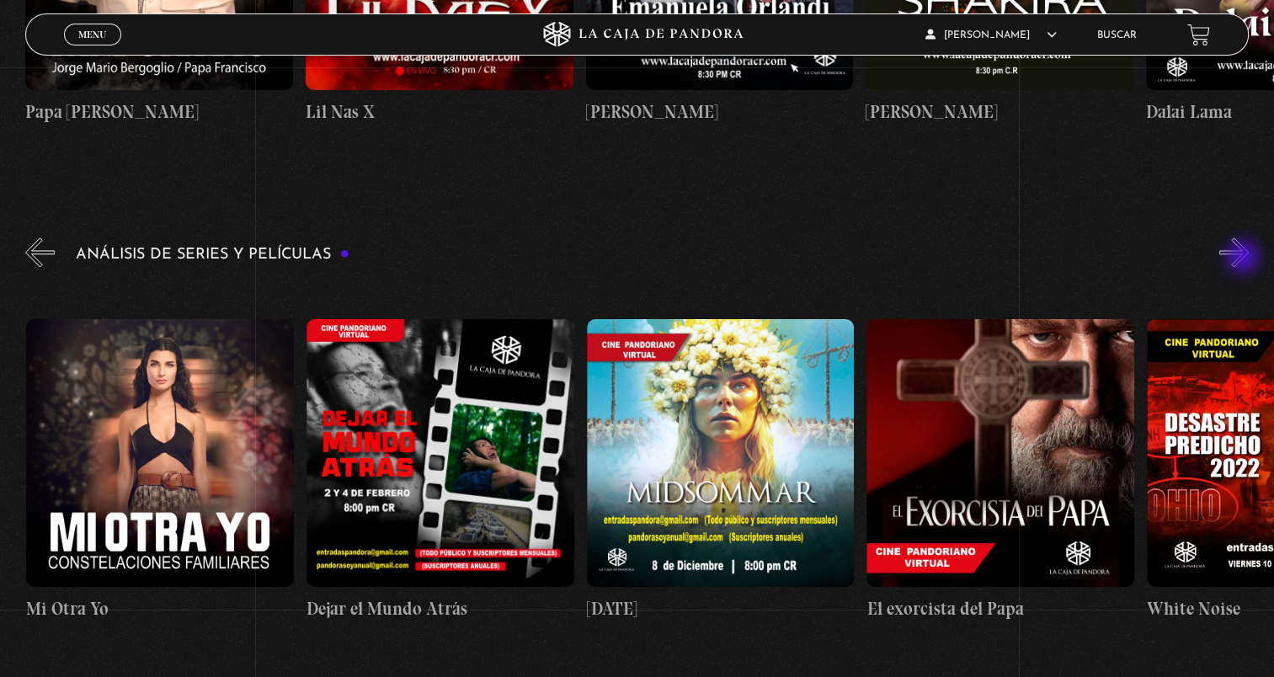
click at [1245, 259] on button "»" at bounding box center [1233, 251] width 29 height 29
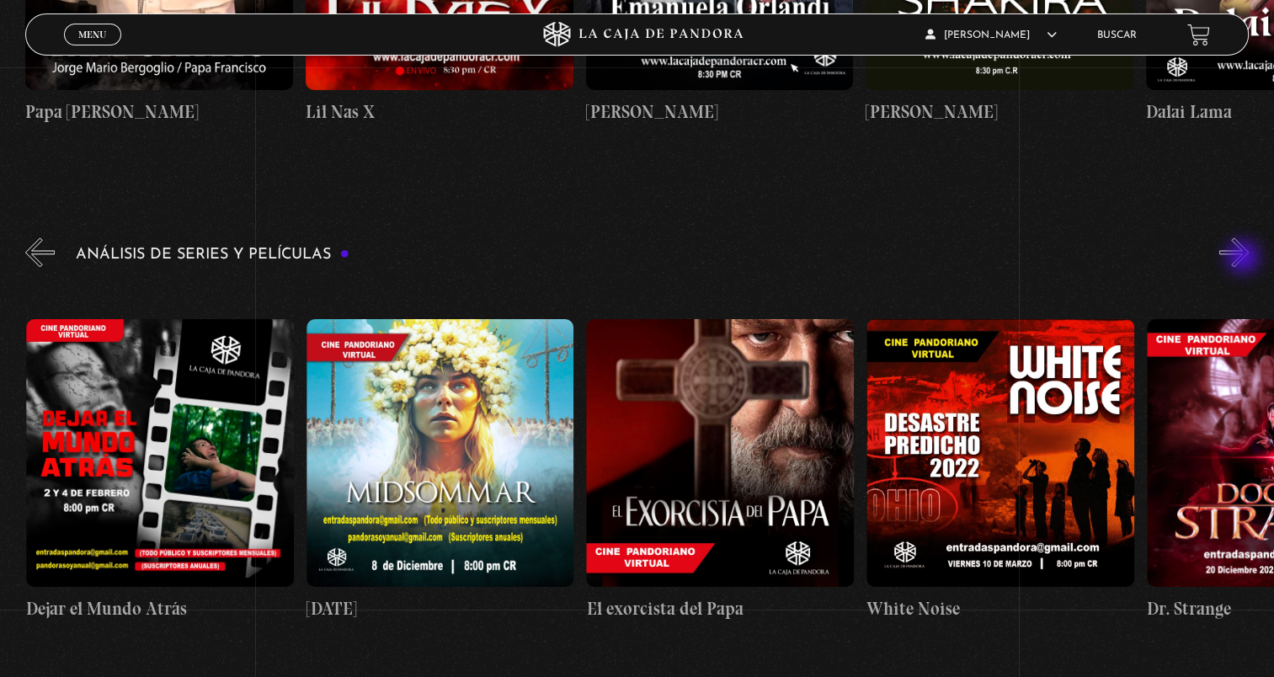
click at [1245, 259] on button "»" at bounding box center [1233, 251] width 29 height 29
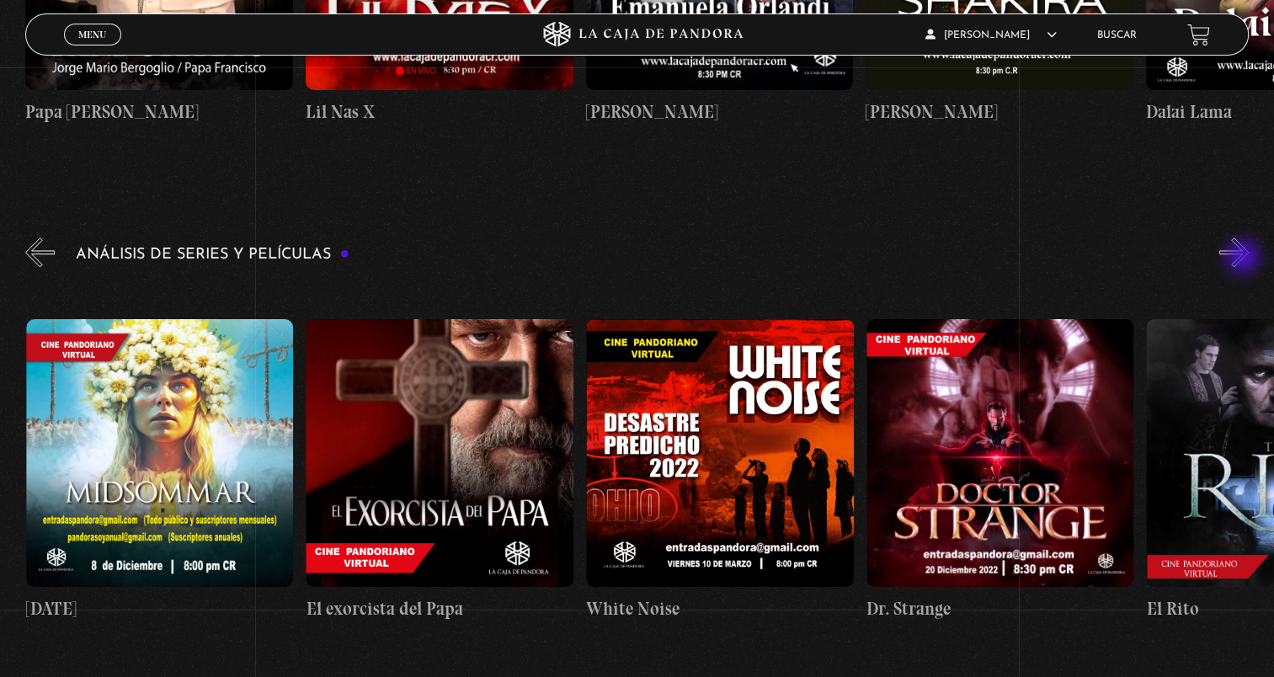
click at [1245, 259] on button "»" at bounding box center [1233, 251] width 29 height 29
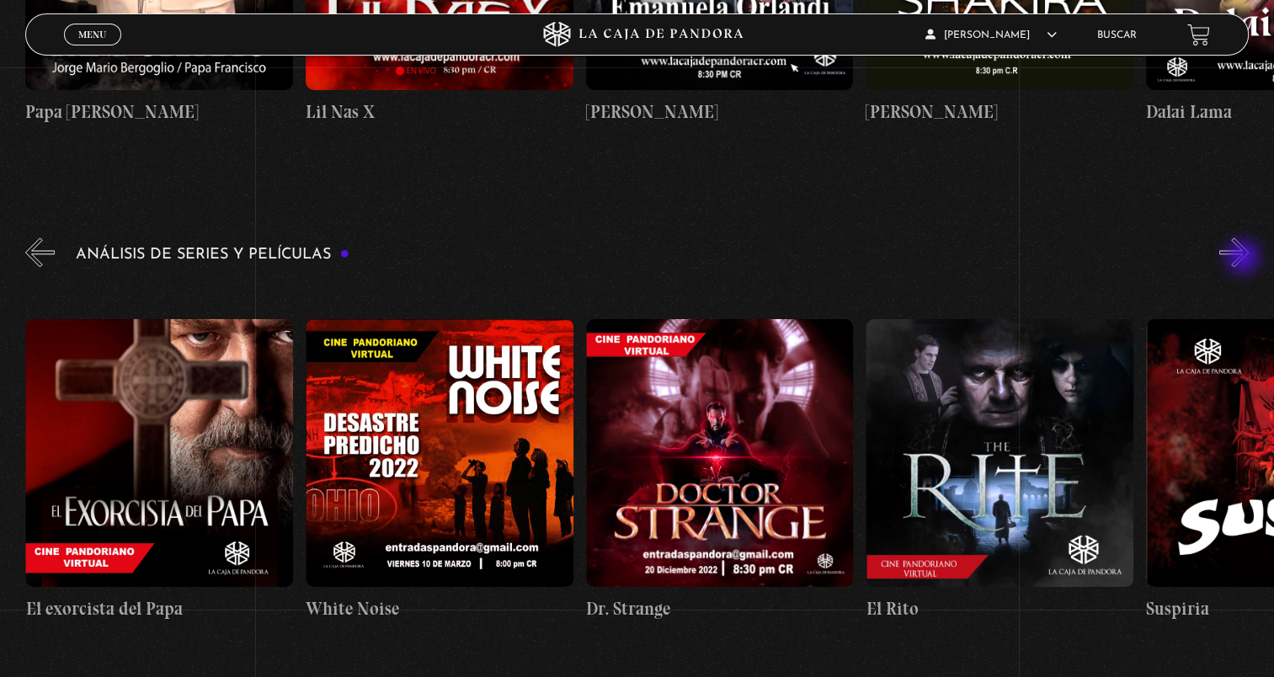
click at [1245, 259] on button "»" at bounding box center [1233, 251] width 29 height 29
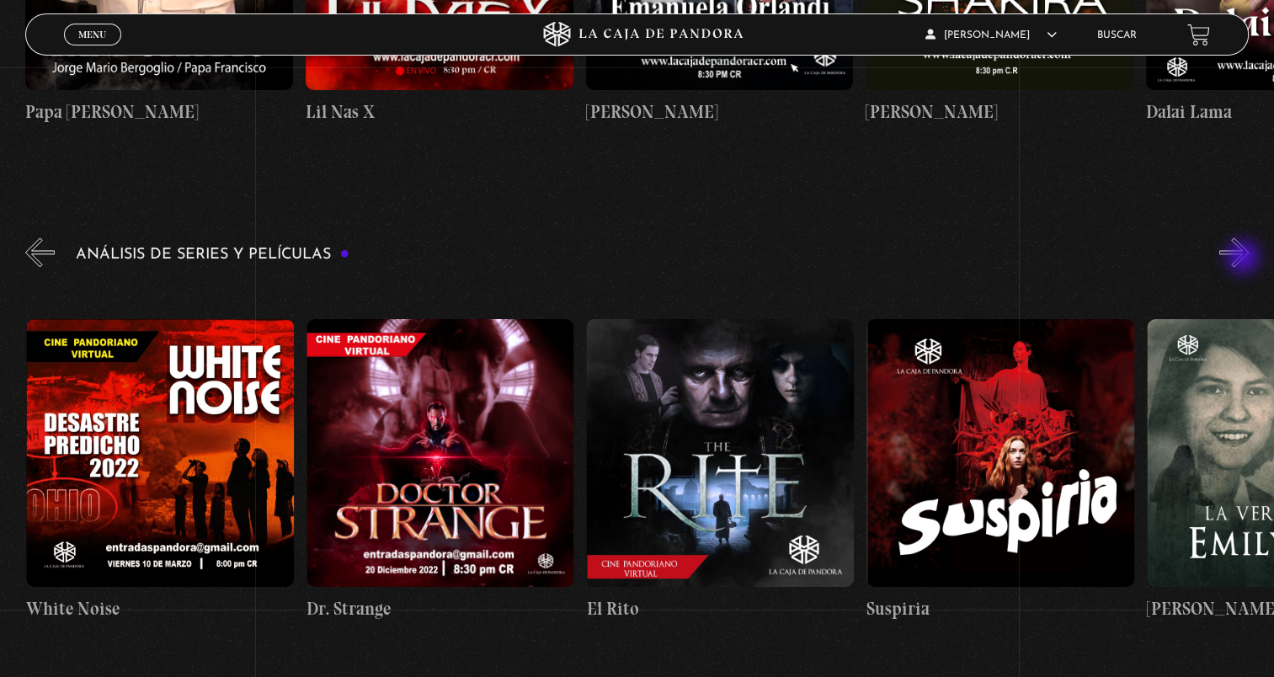
click at [1245, 259] on button "»" at bounding box center [1233, 251] width 29 height 29
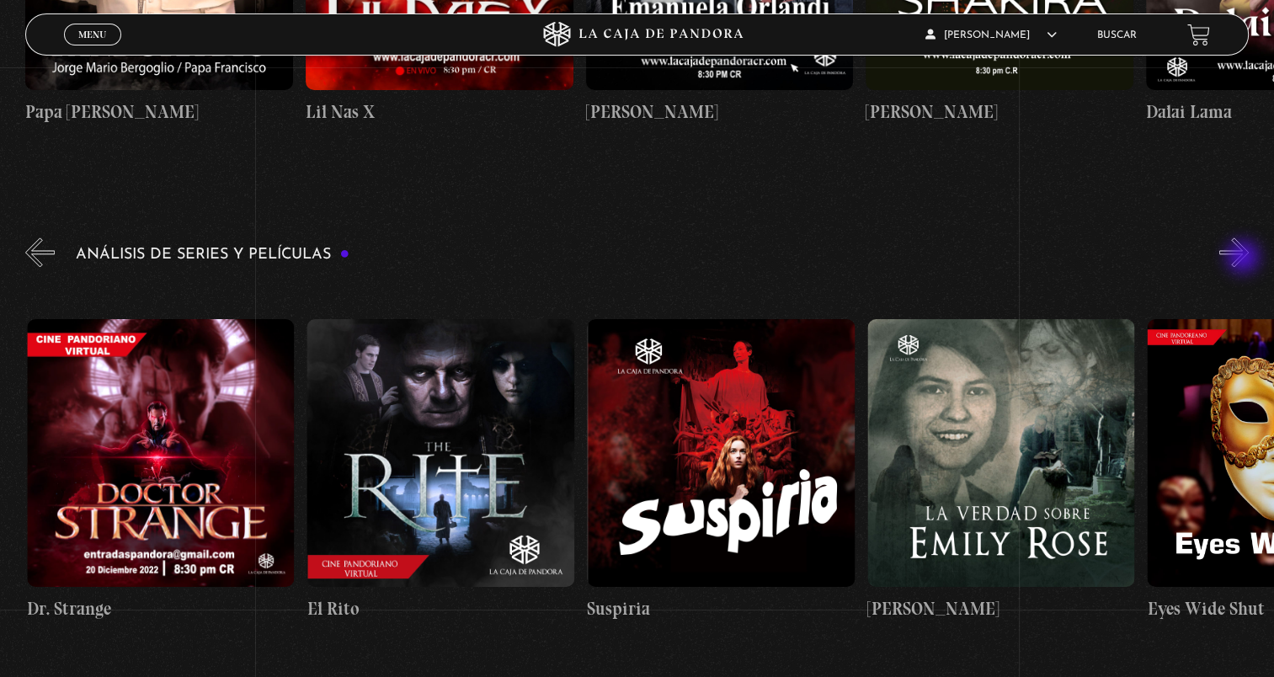
scroll to position [0, 2241]
click at [1245, 259] on button "»" at bounding box center [1233, 251] width 29 height 29
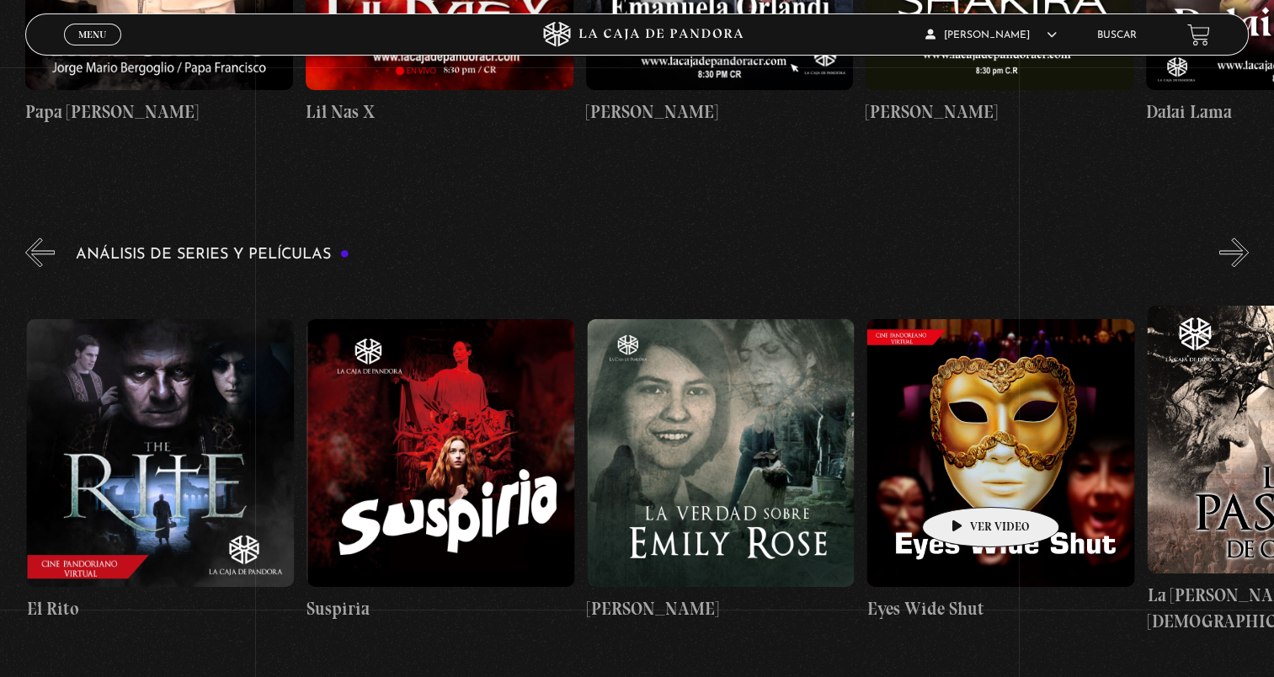
scroll to position [0, 2521]
